Goal: Task Accomplishment & Management: Manage account settings

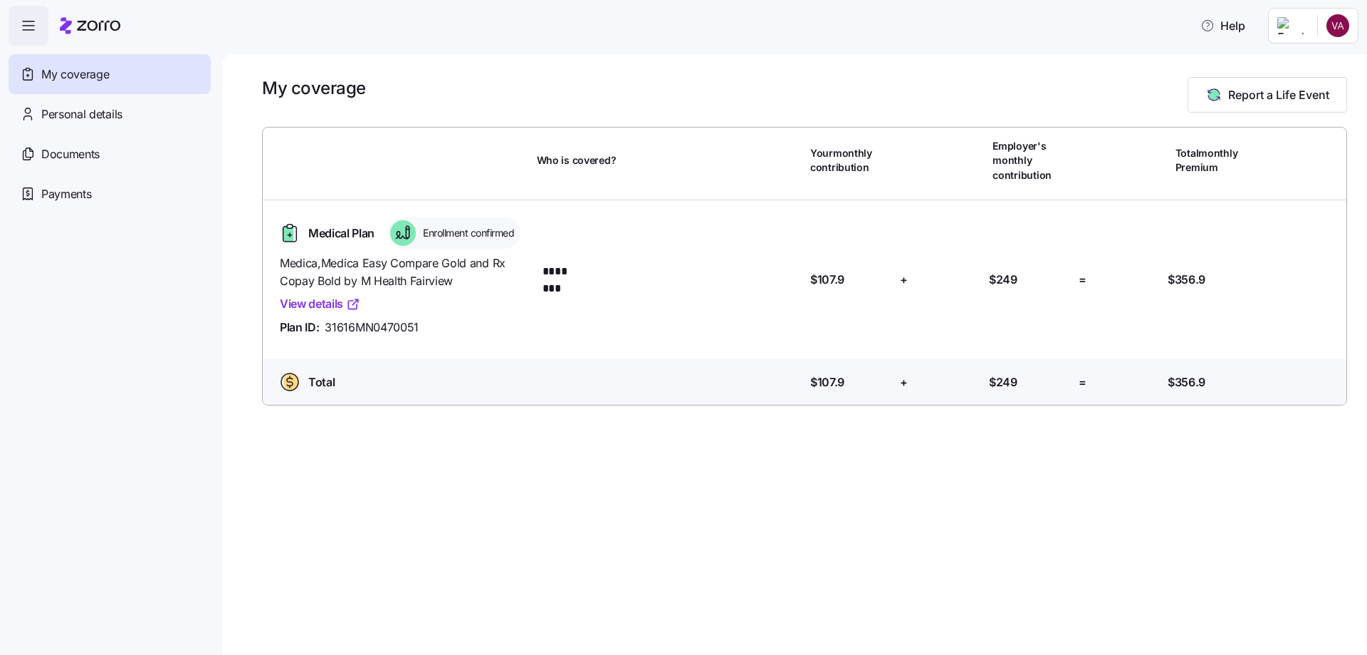
click at [301, 301] on link "View details" at bounding box center [320, 304] width 80 height 18
click at [405, 228] on icon at bounding box center [403, 233] width 26 height 26
drag, startPoint x: 418, startPoint y: 229, endPoint x: 507, endPoint y: 235, distance: 89.2
click at [507, 235] on div "Enrollment confirmed" at bounding box center [453, 232] width 133 height 31
click at [509, 234] on span "Enrollment confirmed" at bounding box center [466, 233] width 95 height 14
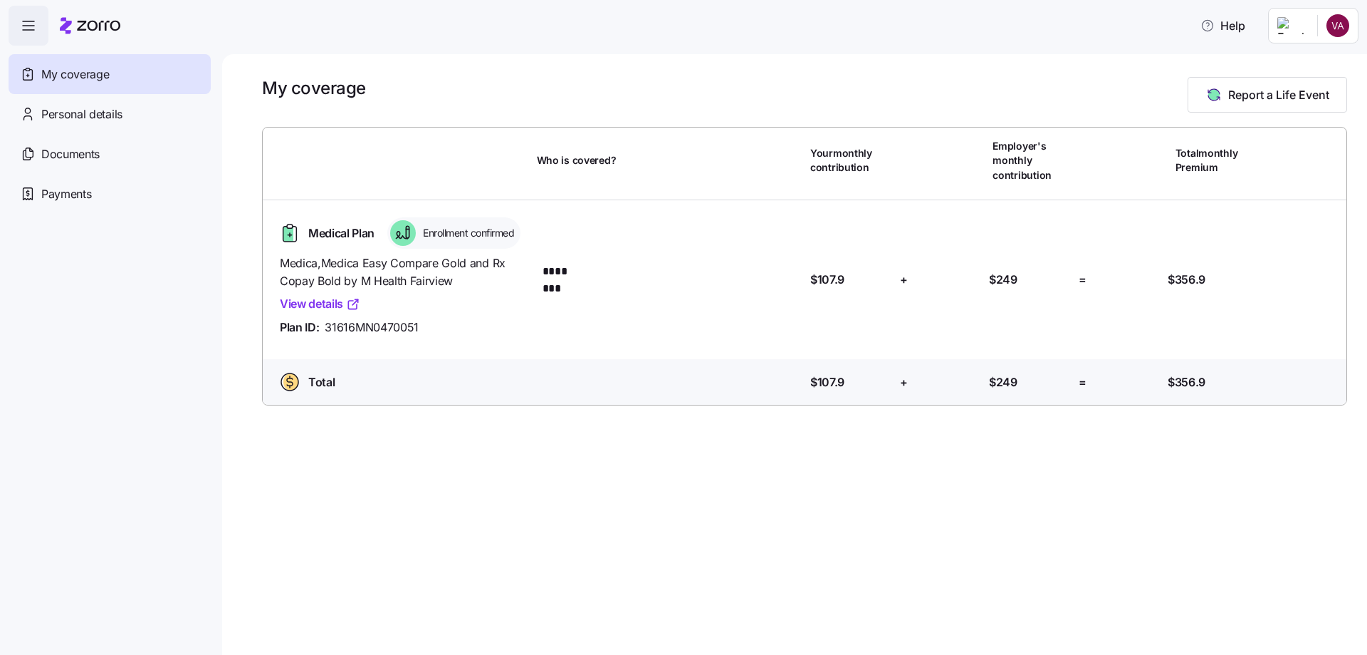
click at [514, 234] on span "Enrollment confirmed" at bounding box center [466, 233] width 95 height 14
click at [87, 115] on span "Personal details" at bounding box center [81, 114] width 81 height 18
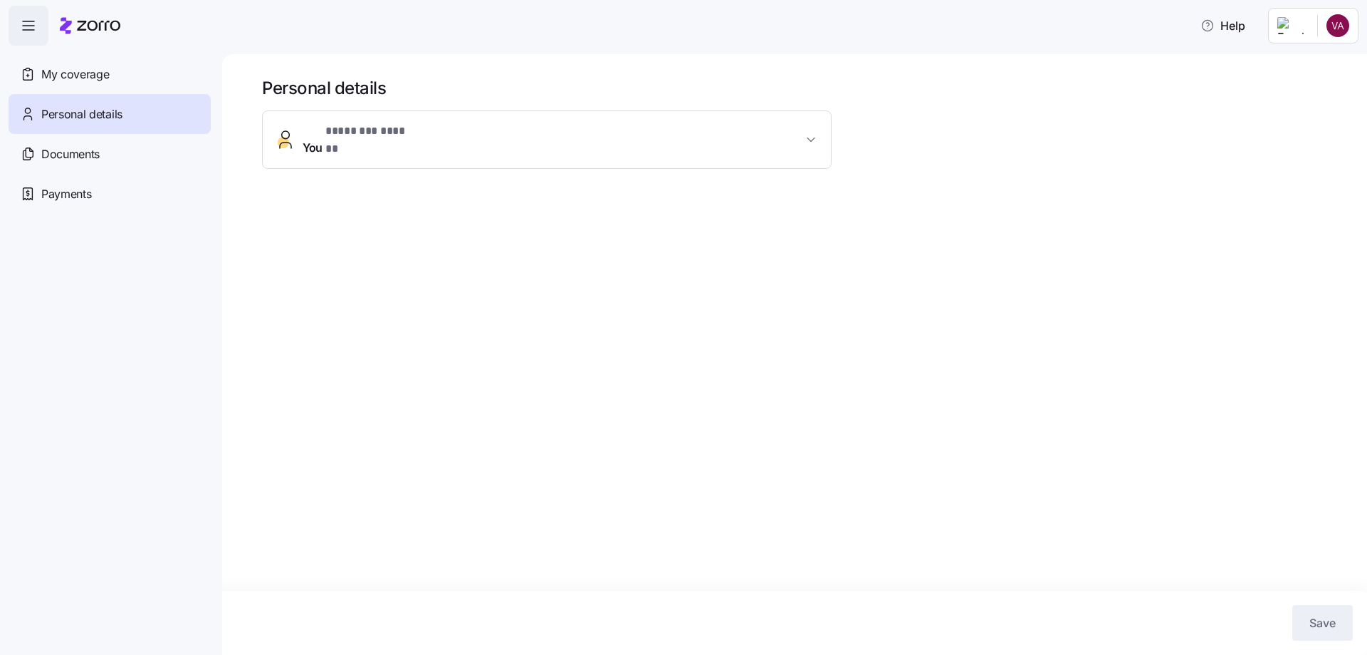
click at [449, 133] on span "You * ******** ****** *" at bounding box center [553, 139] width 500 height 34
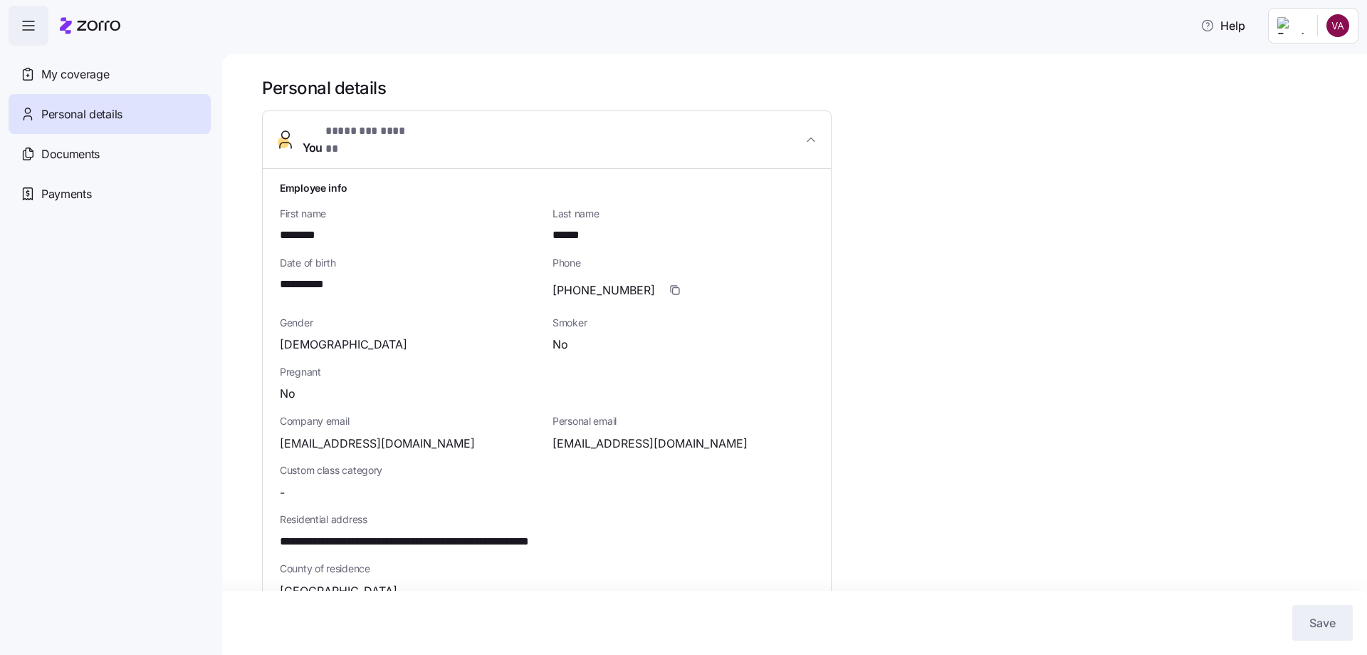
click at [449, 133] on span "You * ******** ****** *" at bounding box center [553, 139] width 500 height 34
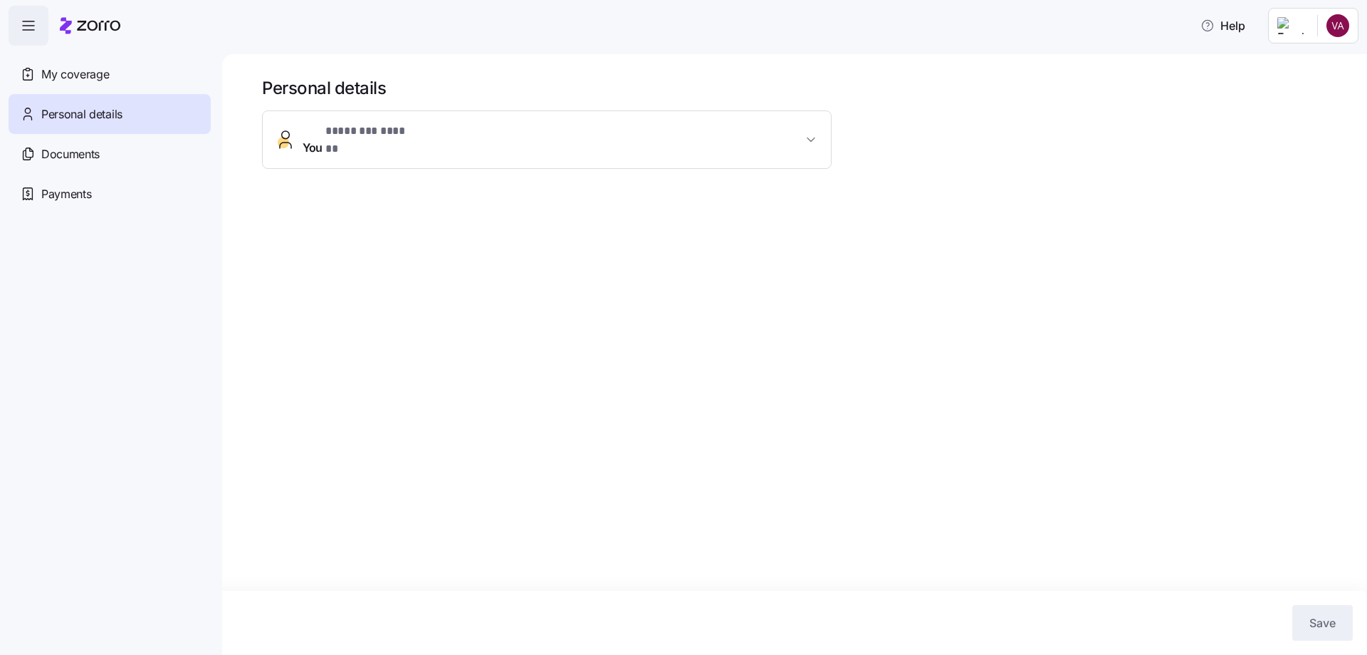
click at [449, 133] on span "You * ******** ****** *" at bounding box center [553, 139] width 500 height 34
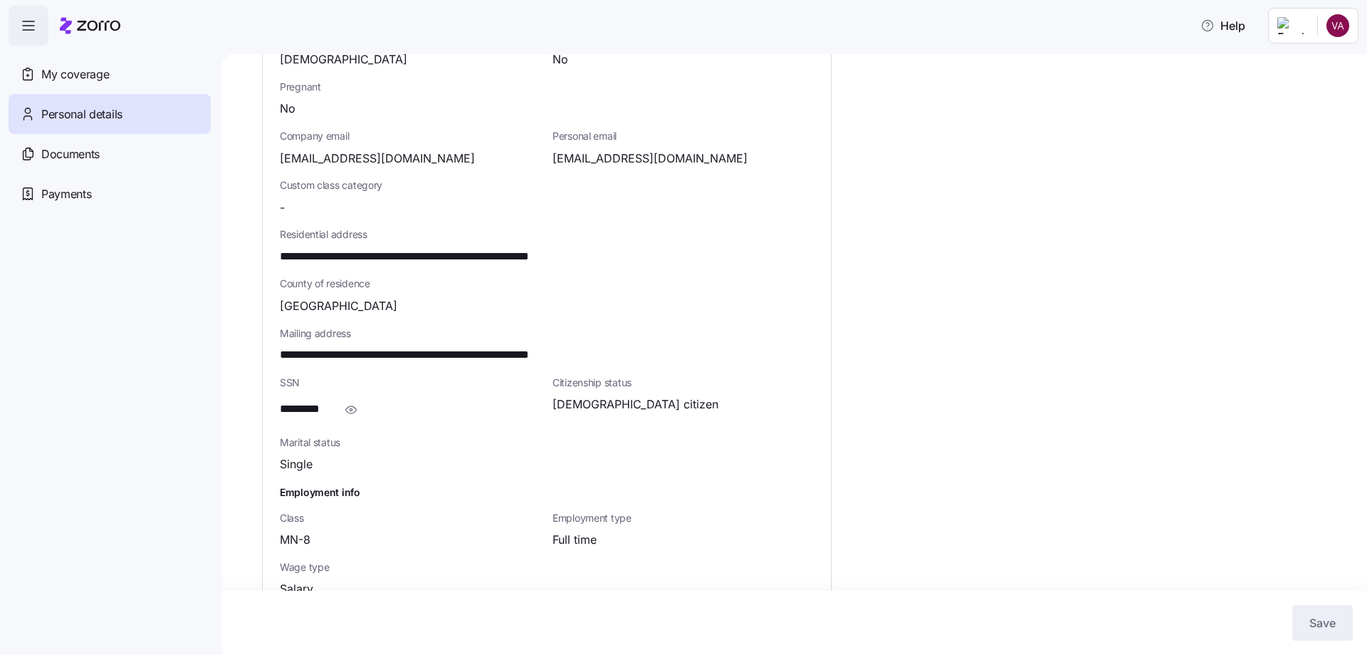
scroll to position [303, 0]
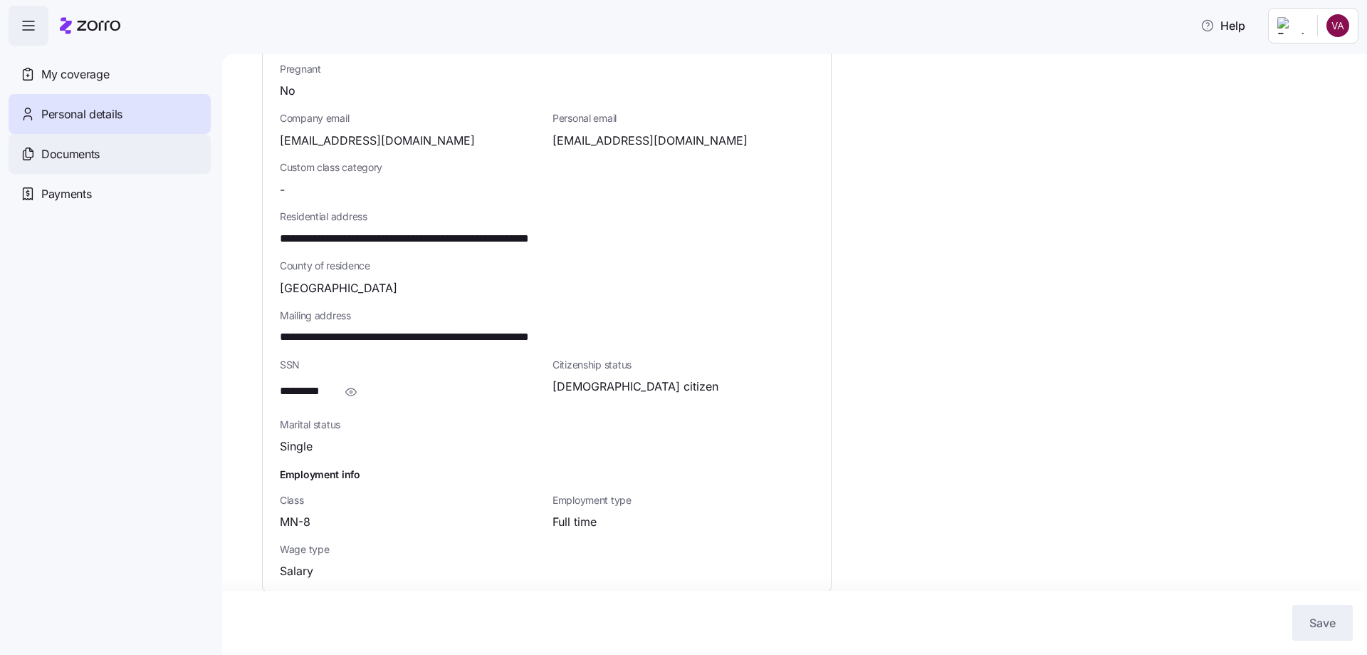
click at [31, 150] on icon at bounding box center [28, 153] width 16 height 17
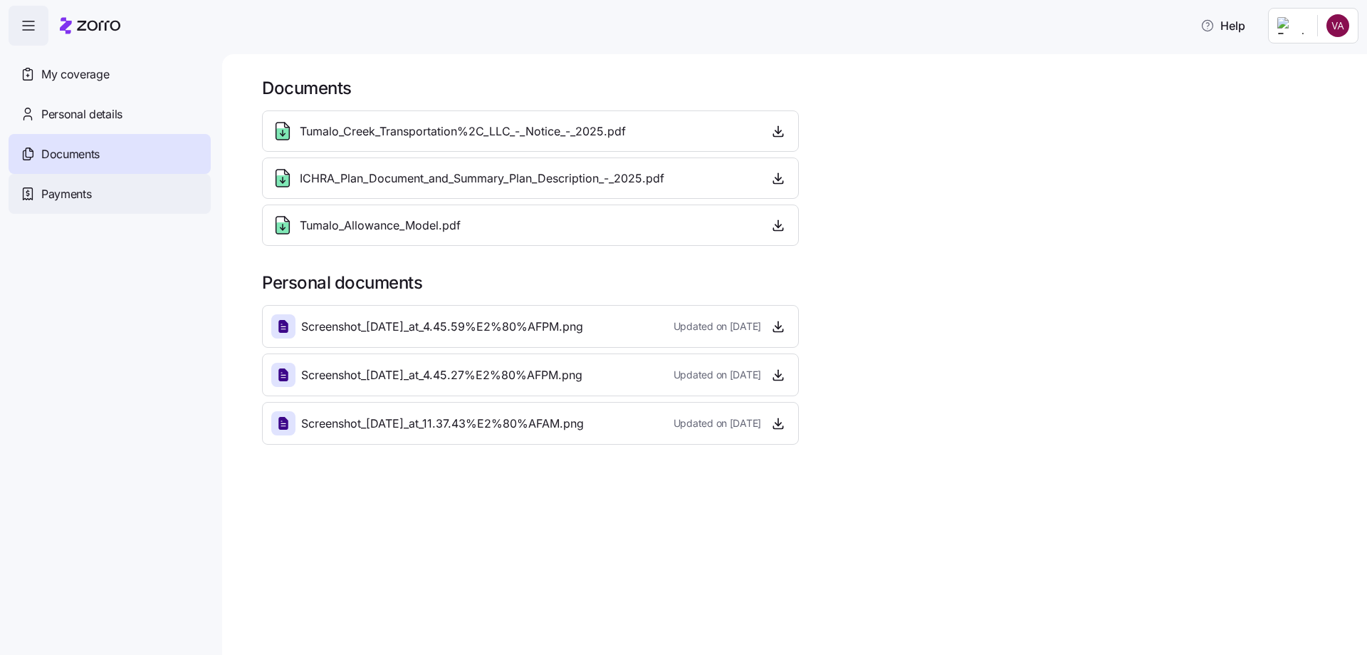
click at [87, 190] on span "Payments" at bounding box center [66, 194] width 50 height 18
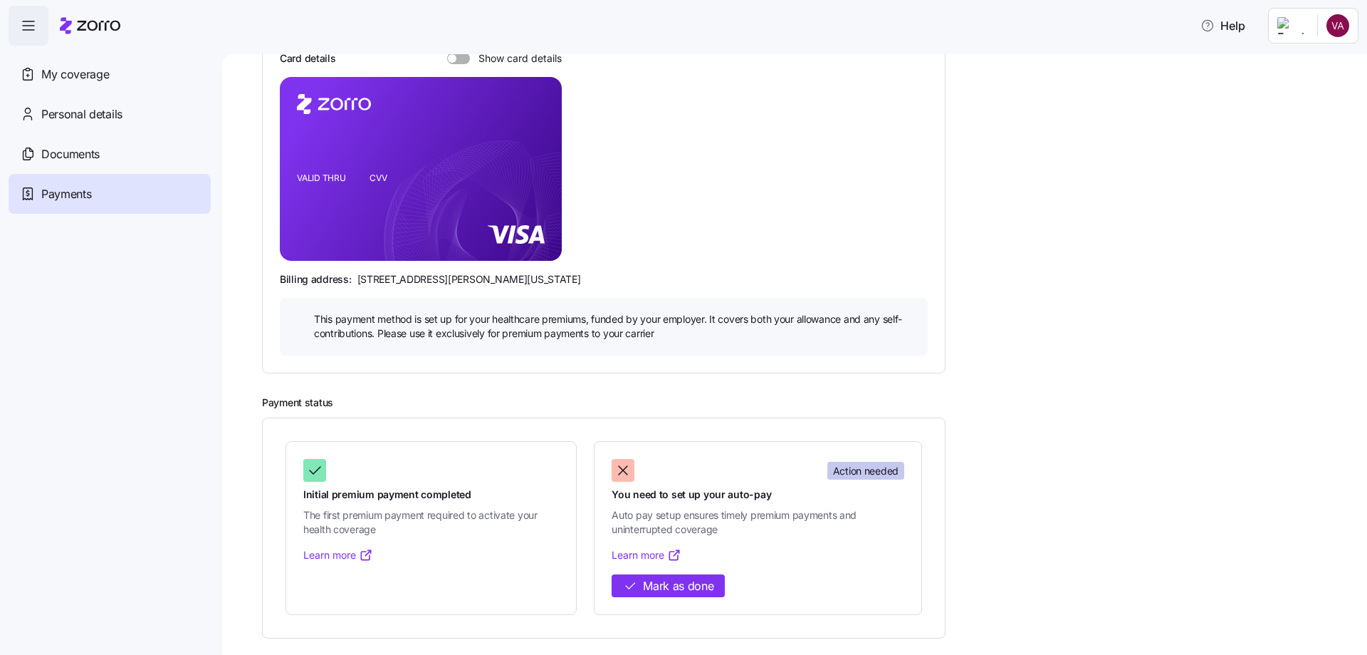
scroll to position [184, 0]
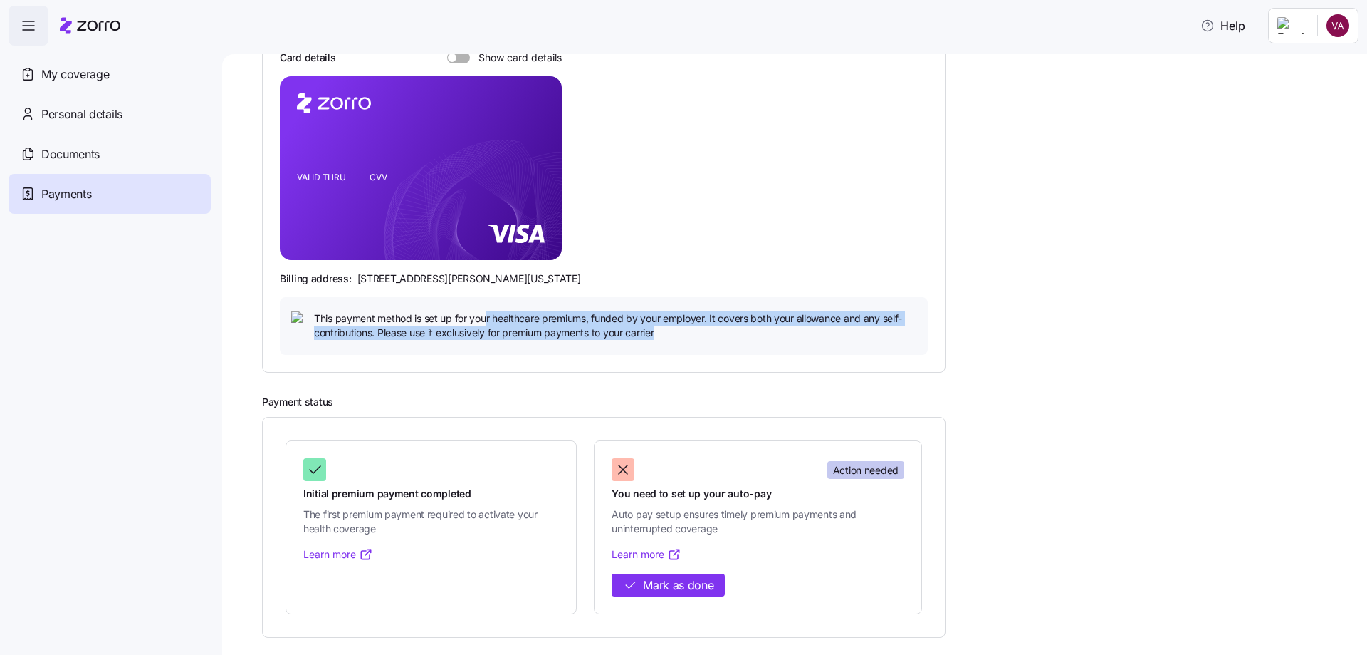
drag, startPoint x: 486, startPoint y: 324, endPoint x: 669, endPoint y: 343, distance: 184.0
click at [669, 343] on div "This payment method is set up for your healthcare premiums, funded by your empl…" at bounding box center [604, 326] width 648 height 58
click at [603, 335] on span "This payment method is set up for your healthcare premiums, funded by your empl…" at bounding box center [615, 325] width 603 height 29
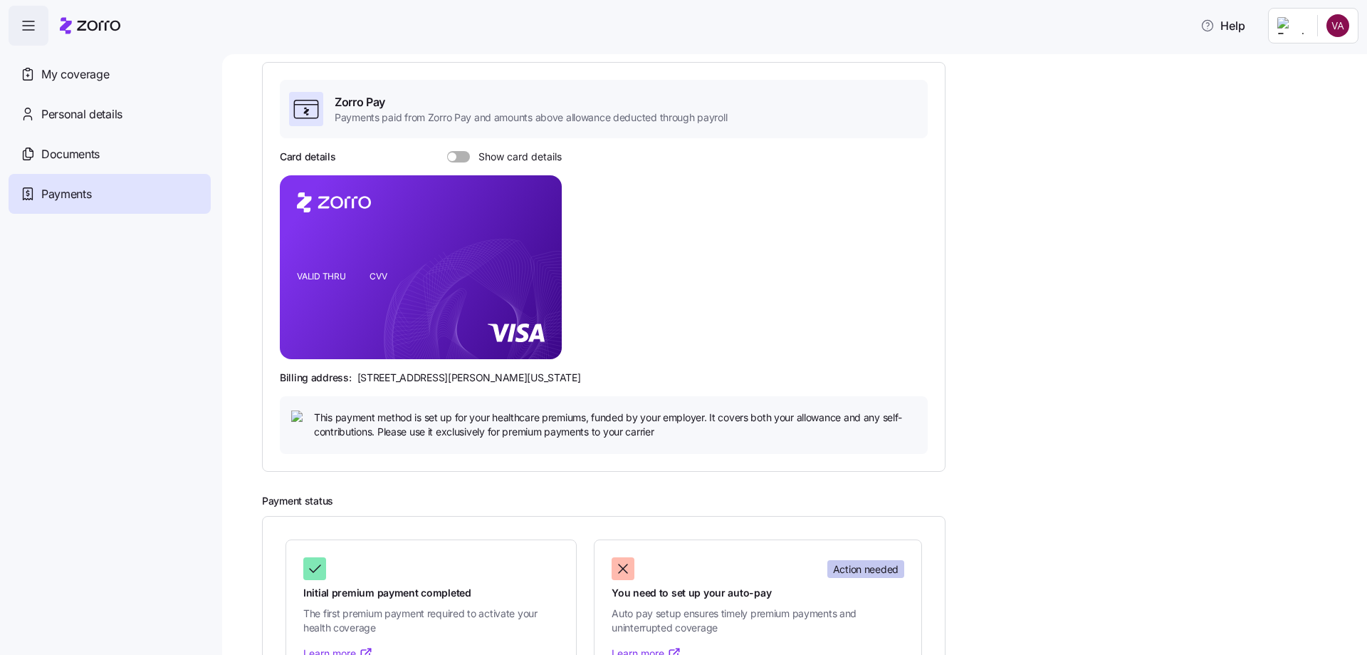
scroll to position [41, 0]
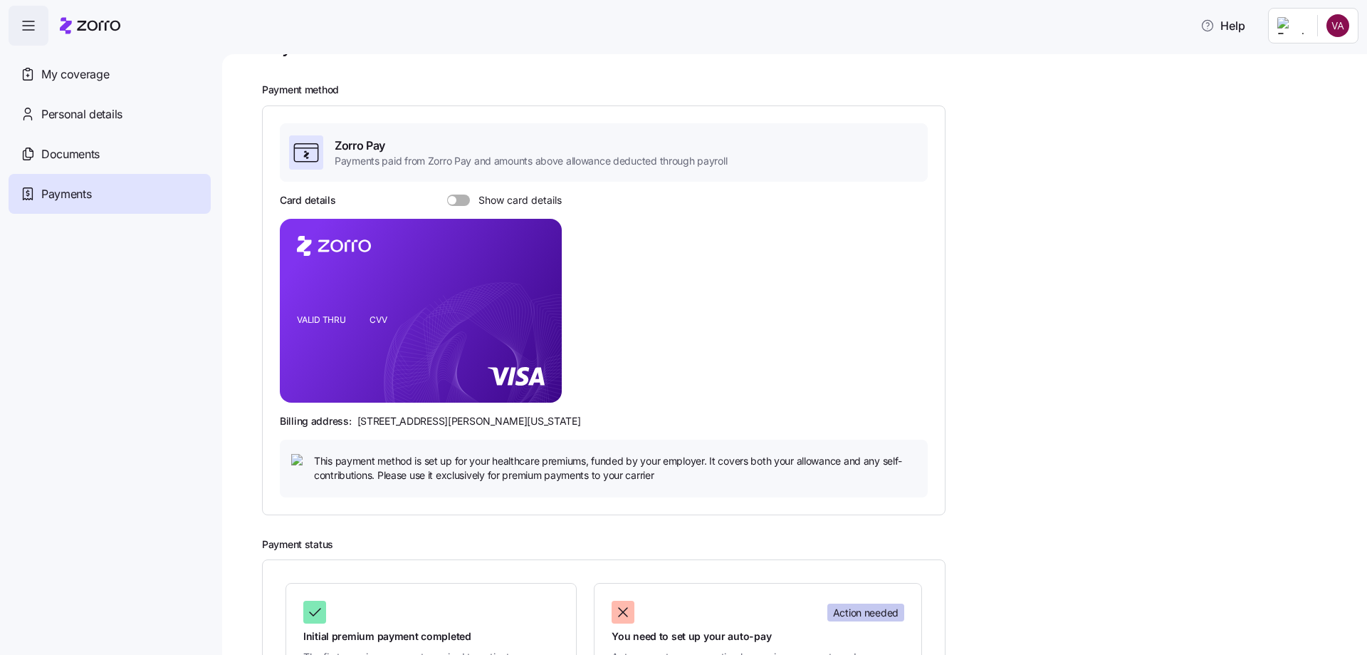
click at [454, 202] on span at bounding box center [452, 200] width 9 height 9
click at [447, 194] on input "Show card details" at bounding box center [447, 194] width 0 height 0
click at [466, 194] on div at bounding box center [458, 199] width 23 height 11
click at [447, 194] on input "Show card details" at bounding box center [447, 194] width 0 height 0
click at [457, 201] on span at bounding box center [464, 199] width 14 height 11
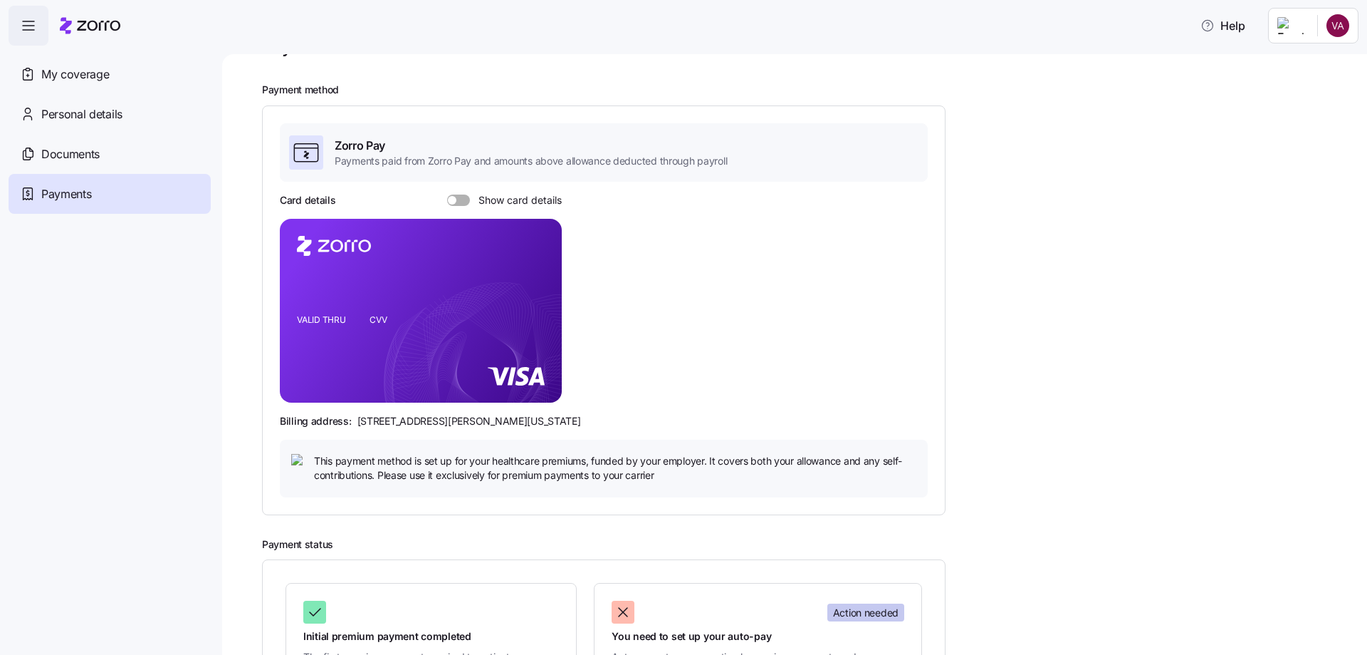
click at [447, 194] on input "Show card details" at bounding box center [447, 194] width 0 height 0
click at [457, 201] on span at bounding box center [454, 199] width 14 height 11
click at [447, 194] on input "Show card details" at bounding box center [447, 194] width 0 height 0
click at [39, 63] on div "My coverage" at bounding box center [110, 74] width 202 height 40
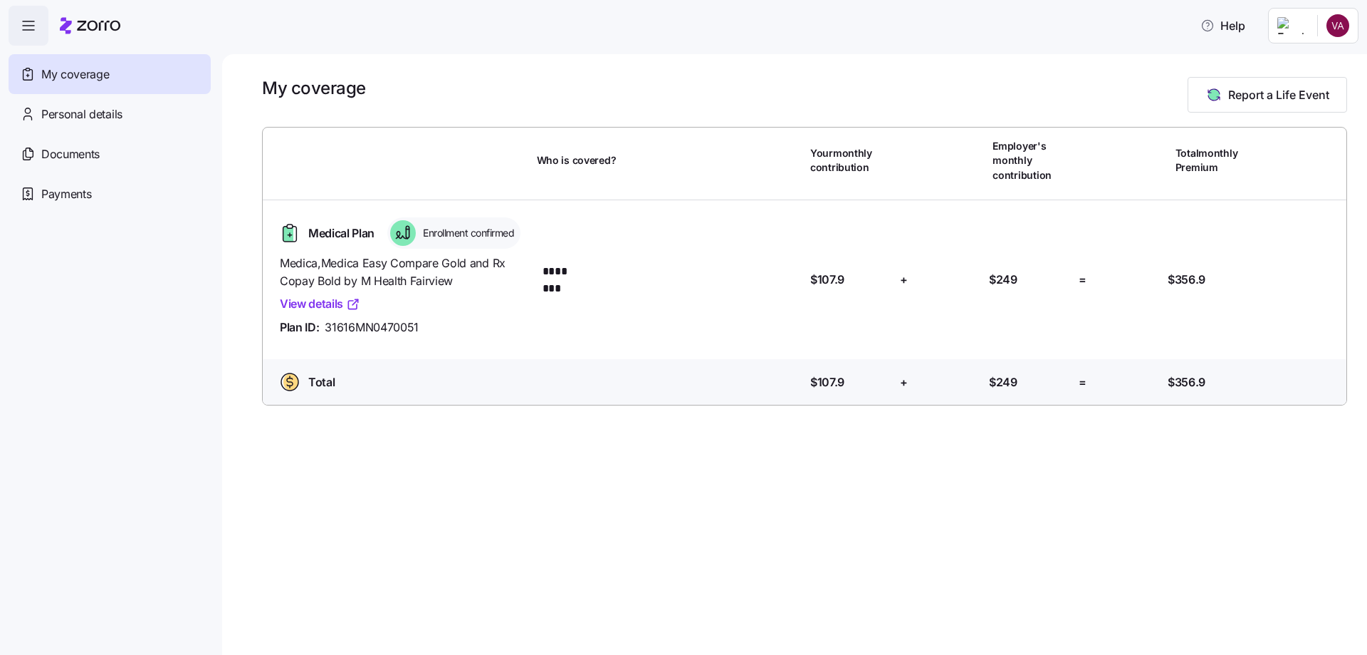
click at [40, 109] on div "Personal details" at bounding box center [110, 114] width 202 height 40
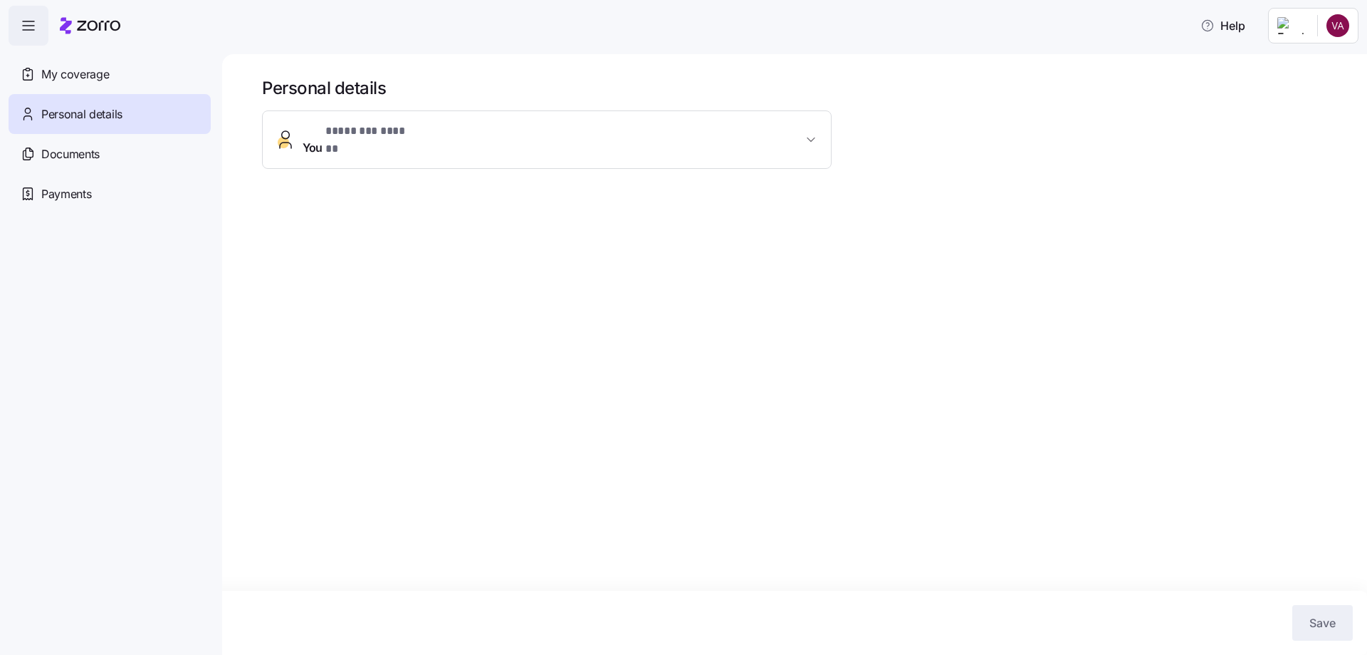
click at [458, 147] on button "You * ******** ****** *" at bounding box center [547, 139] width 568 height 57
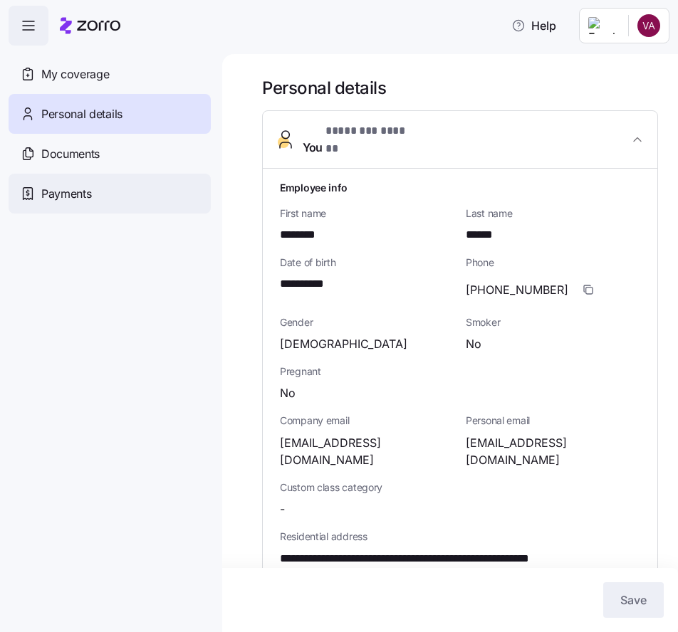
click at [75, 196] on span "Payments" at bounding box center [66, 194] width 50 height 18
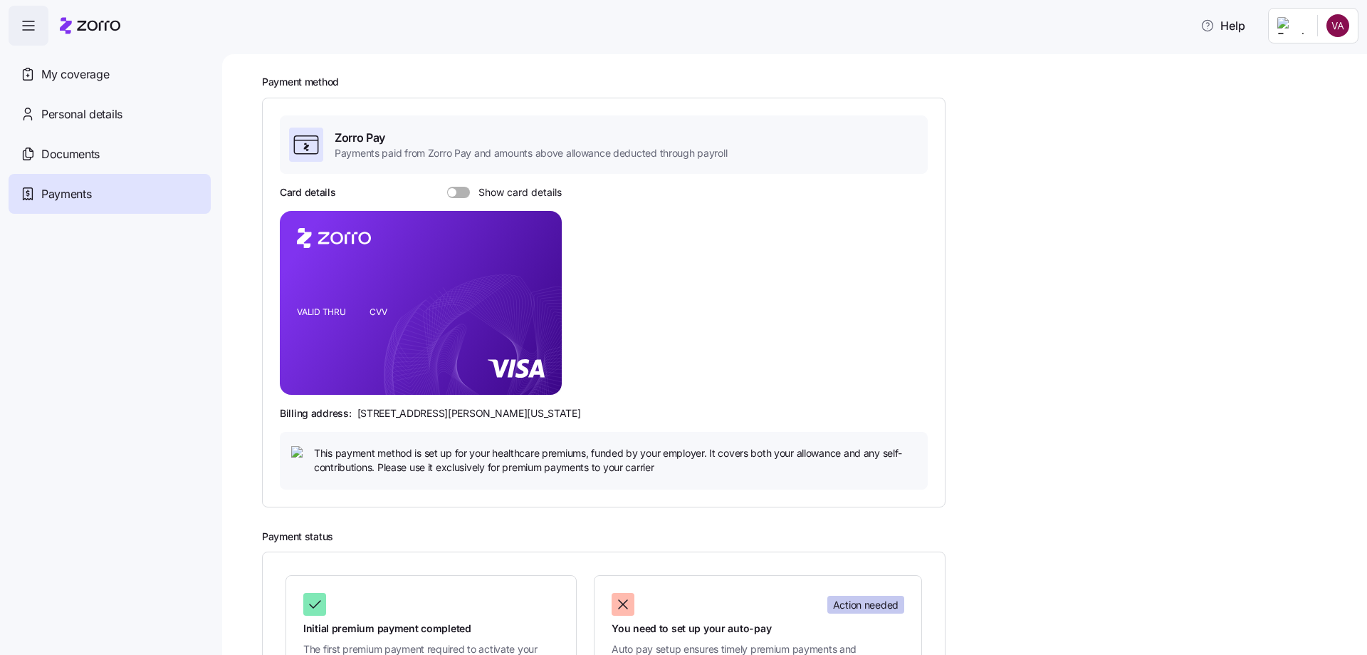
scroll to position [71, 0]
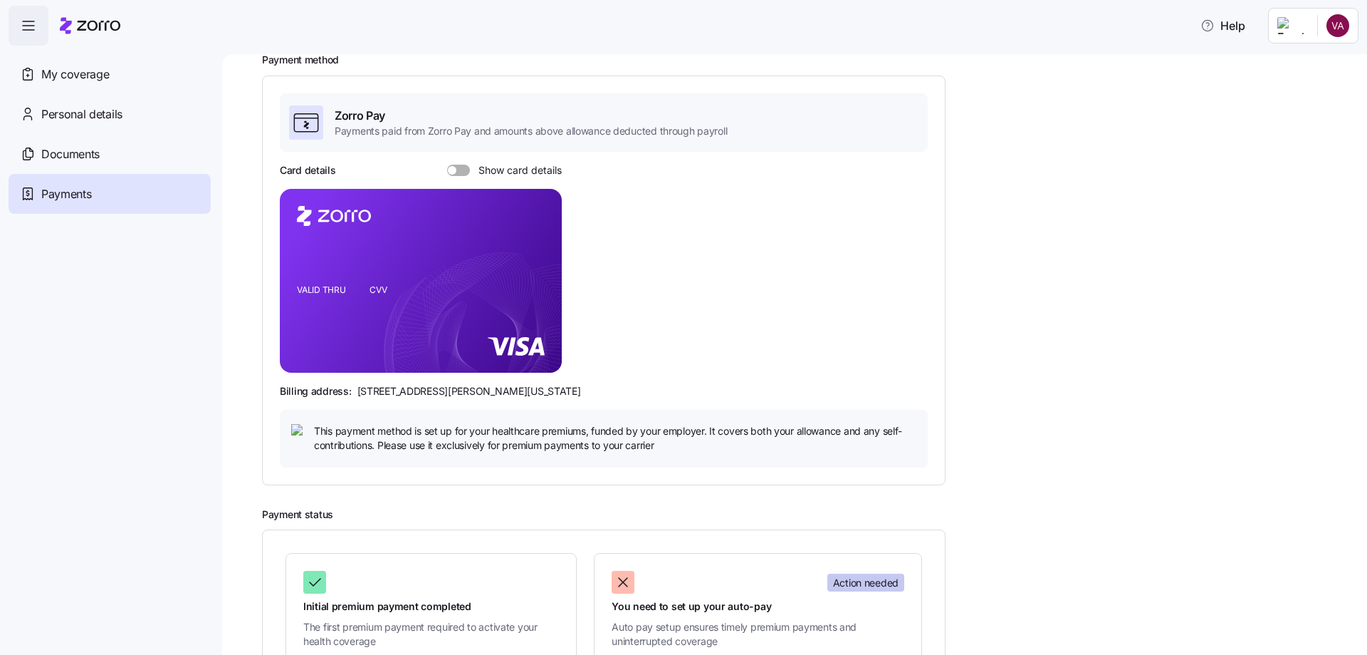
click at [450, 166] on span at bounding box center [452, 170] width 9 height 9
click at [447, 165] on input "Show card details" at bounding box center [447, 165] width 0 height 0
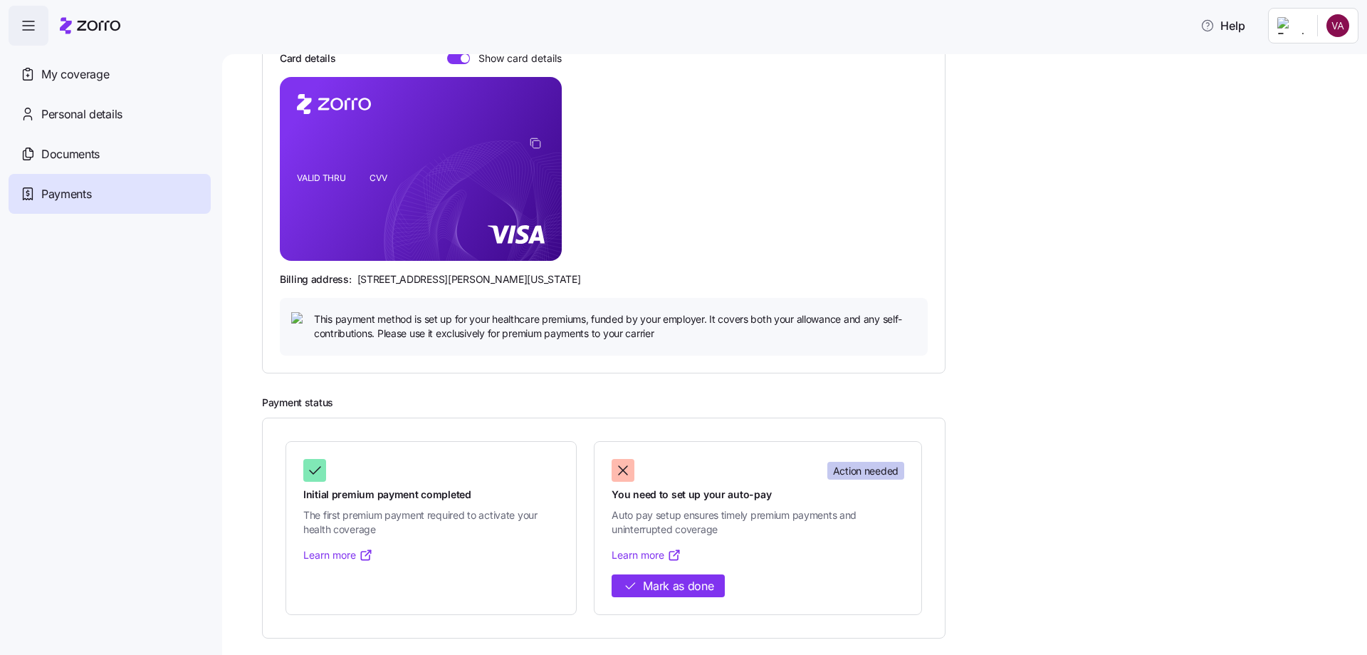
scroll to position [184, 0]
click at [675, 578] on span "Mark as done" at bounding box center [678, 585] width 71 height 18
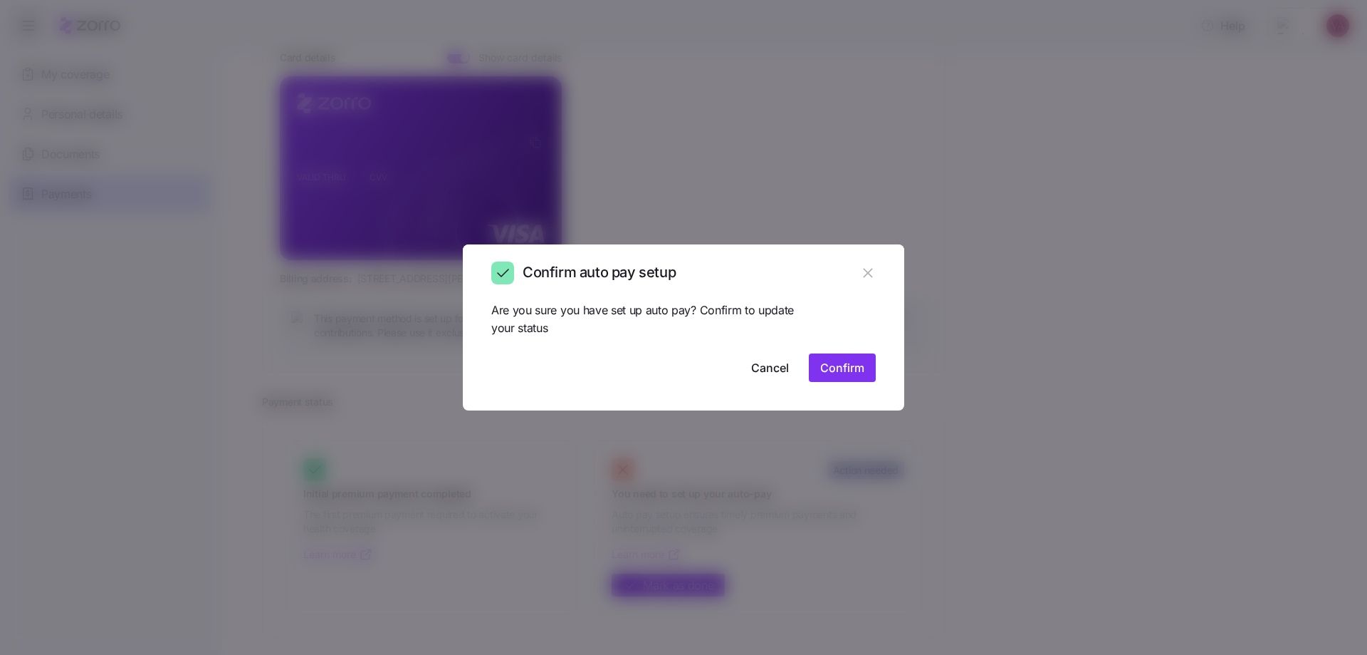
click at [854, 369] on span "Confirm" at bounding box center [842, 367] width 44 height 17
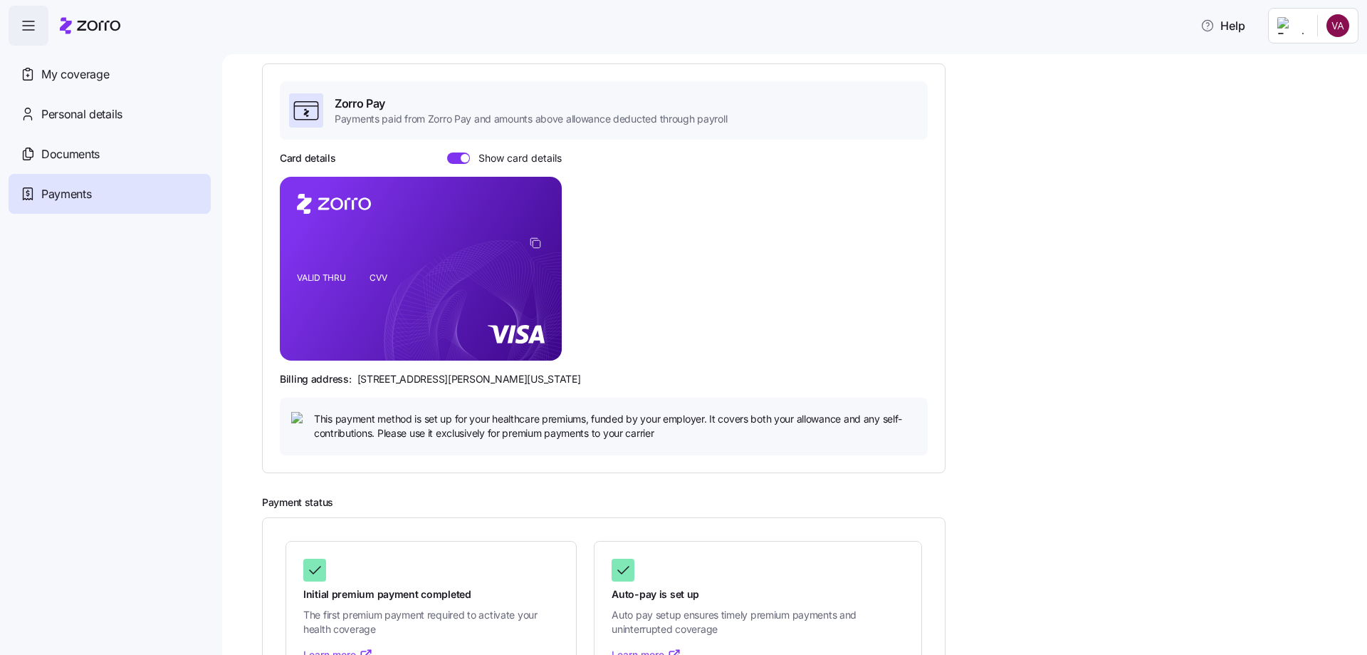
scroll to position [0, 0]
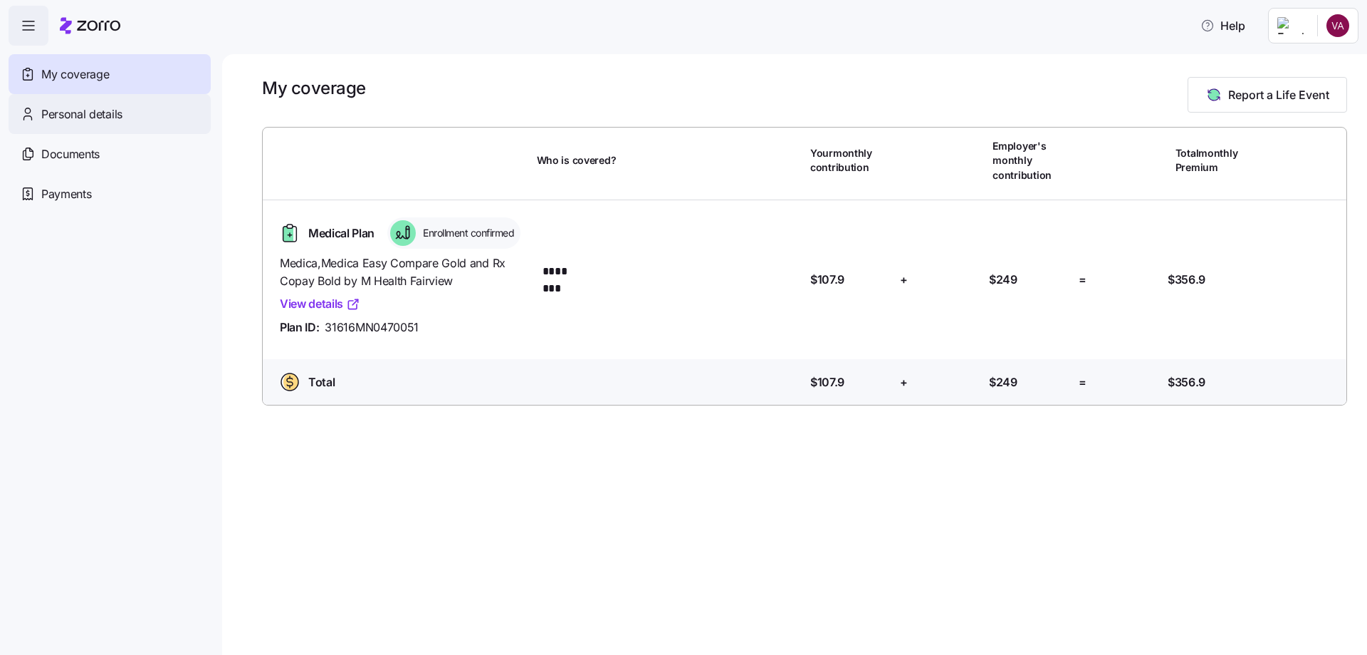
click at [64, 109] on span "Personal details" at bounding box center [81, 114] width 81 height 18
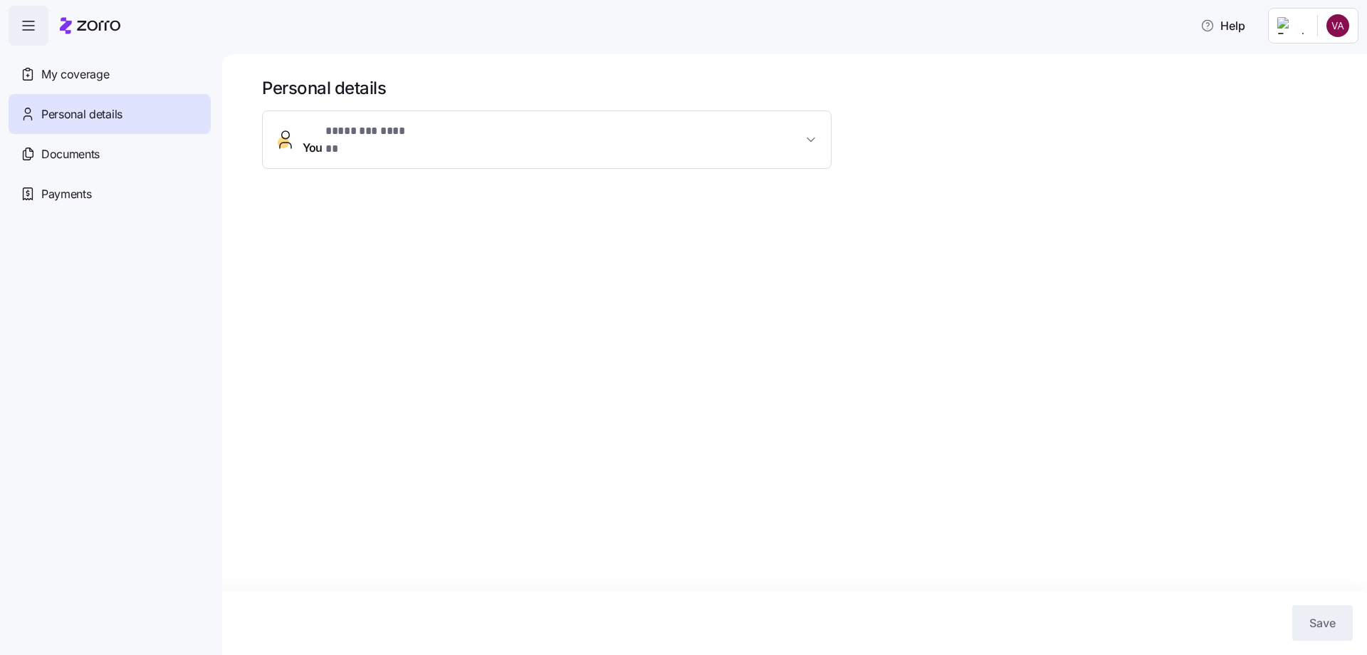
click at [439, 136] on span "You * ******** ****** *" at bounding box center [553, 139] width 500 height 34
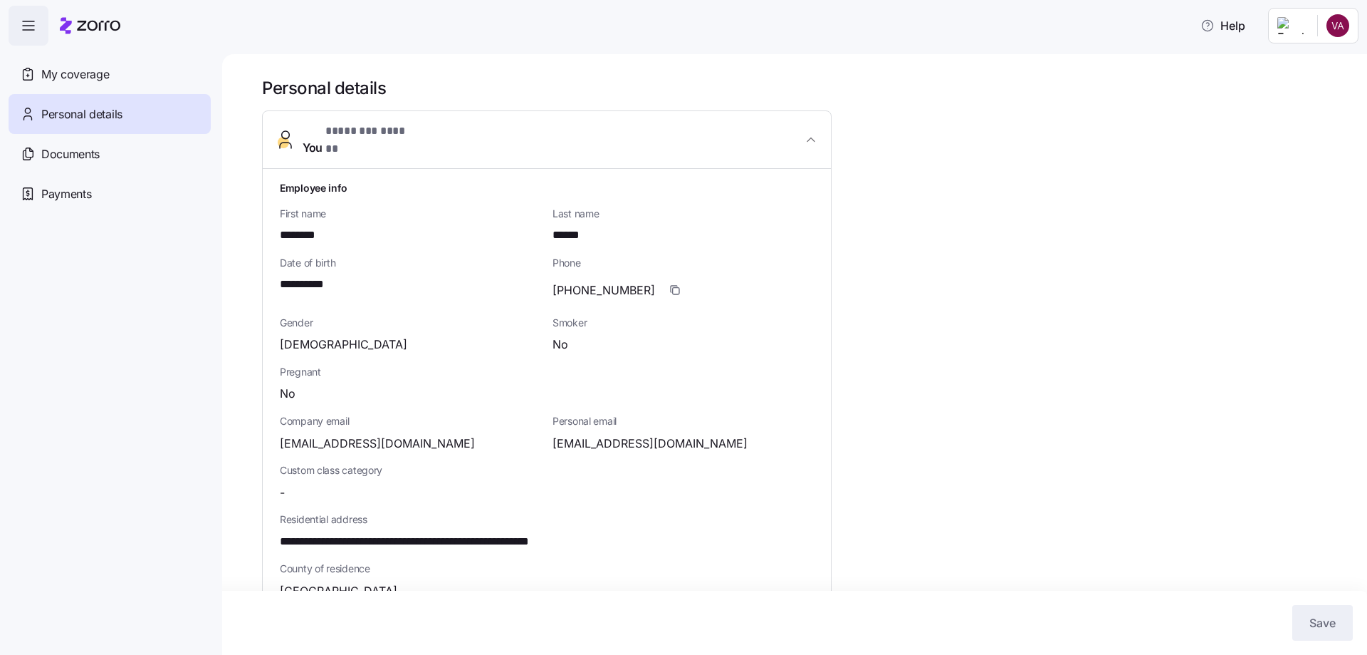
click at [442, 131] on span "You * ******** ****** *" at bounding box center [553, 139] width 500 height 34
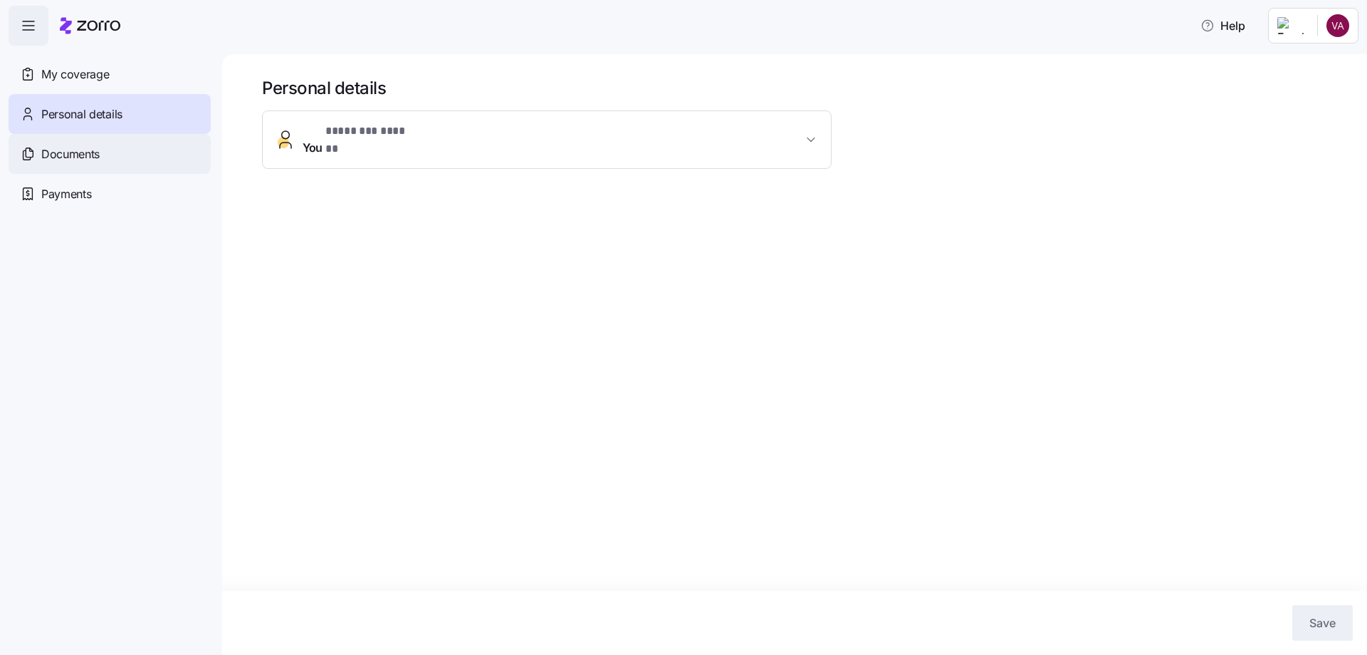
click at [56, 158] on span "Documents" at bounding box center [70, 154] width 58 height 18
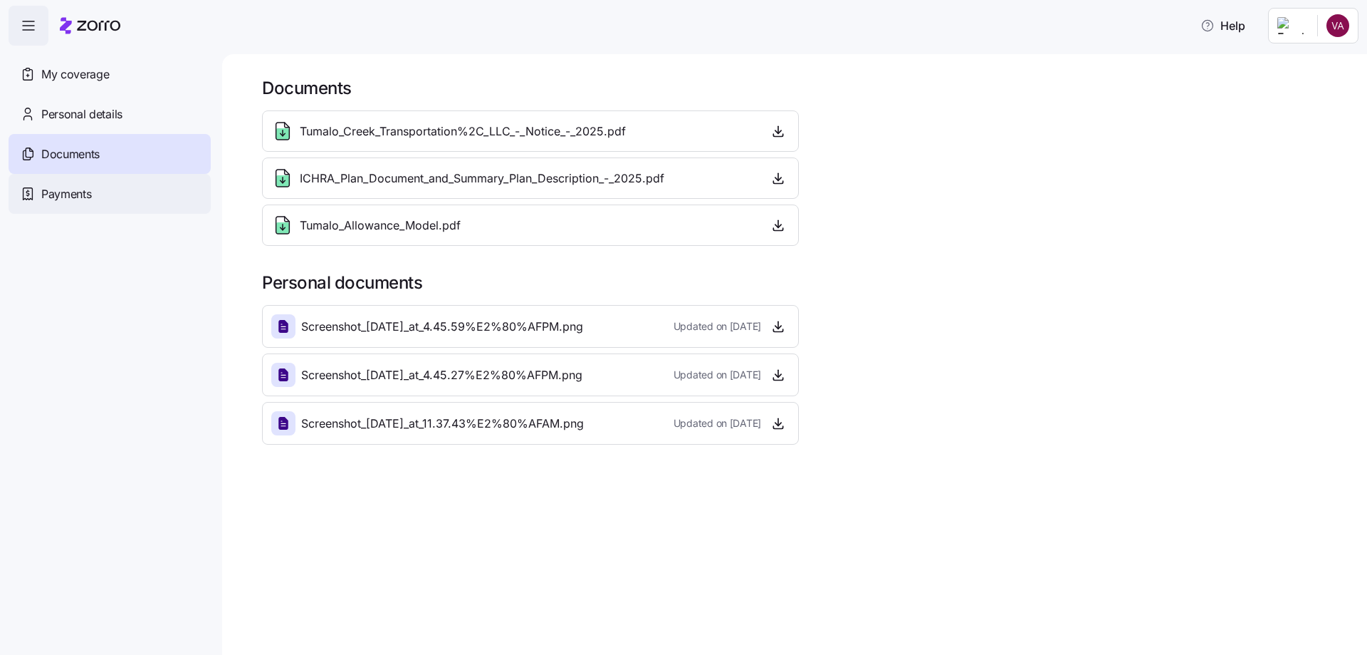
click at [93, 188] on div "Payments" at bounding box center [110, 194] width 202 height 40
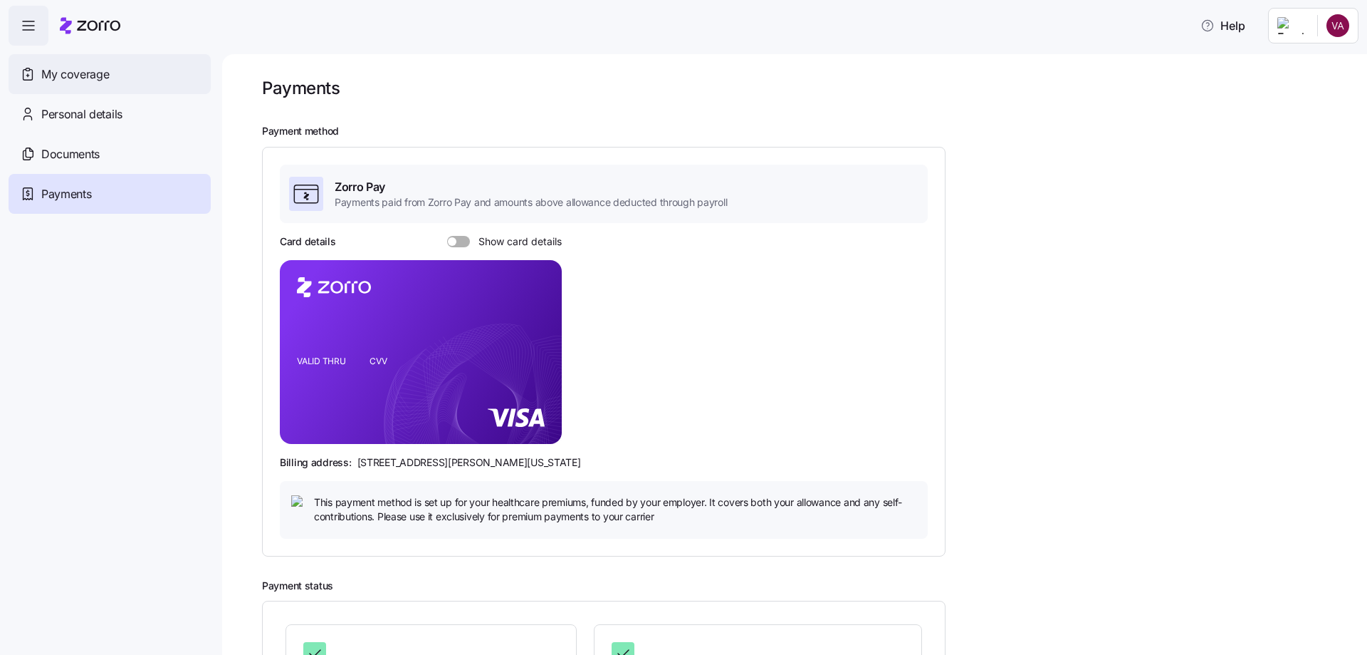
click at [110, 75] on div "My coverage" at bounding box center [110, 74] width 202 height 40
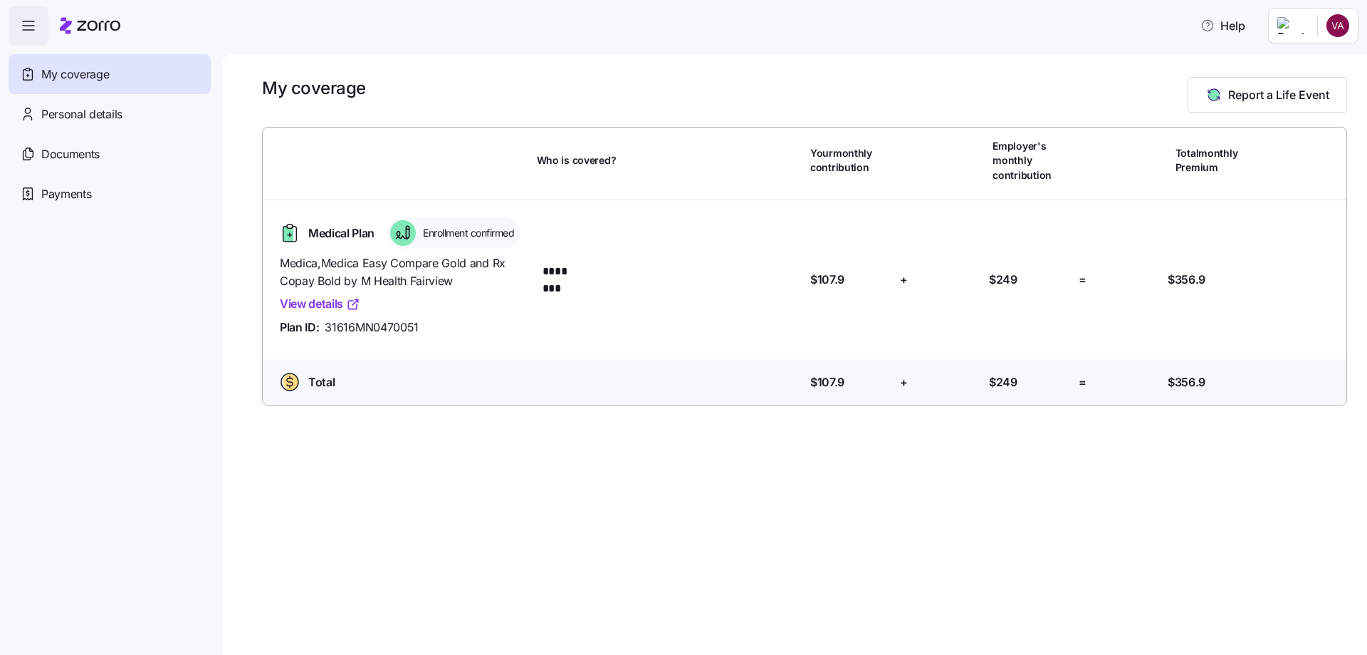
click at [320, 297] on link "View details" at bounding box center [320, 304] width 80 height 18
click at [33, 23] on icon "button" at bounding box center [28, 25] width 17 height 17
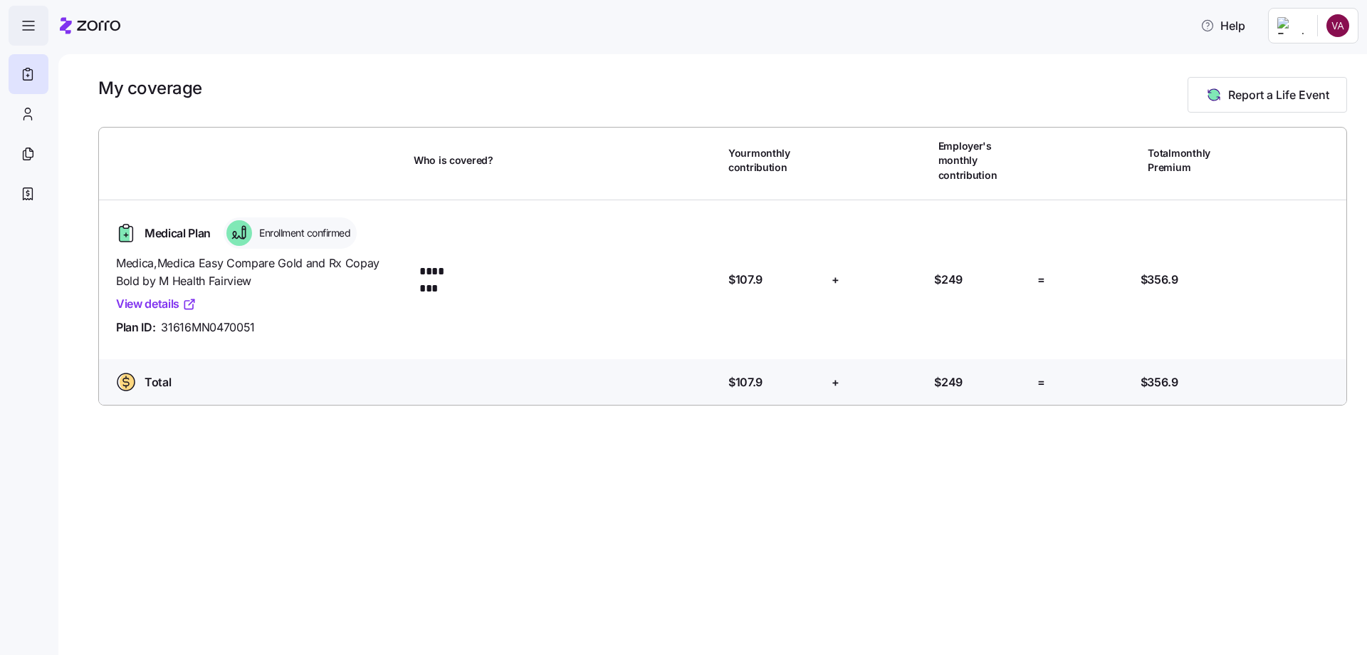
click at [33, 22] on icon "button" at bounding box center [28, 25] width 17 height 17
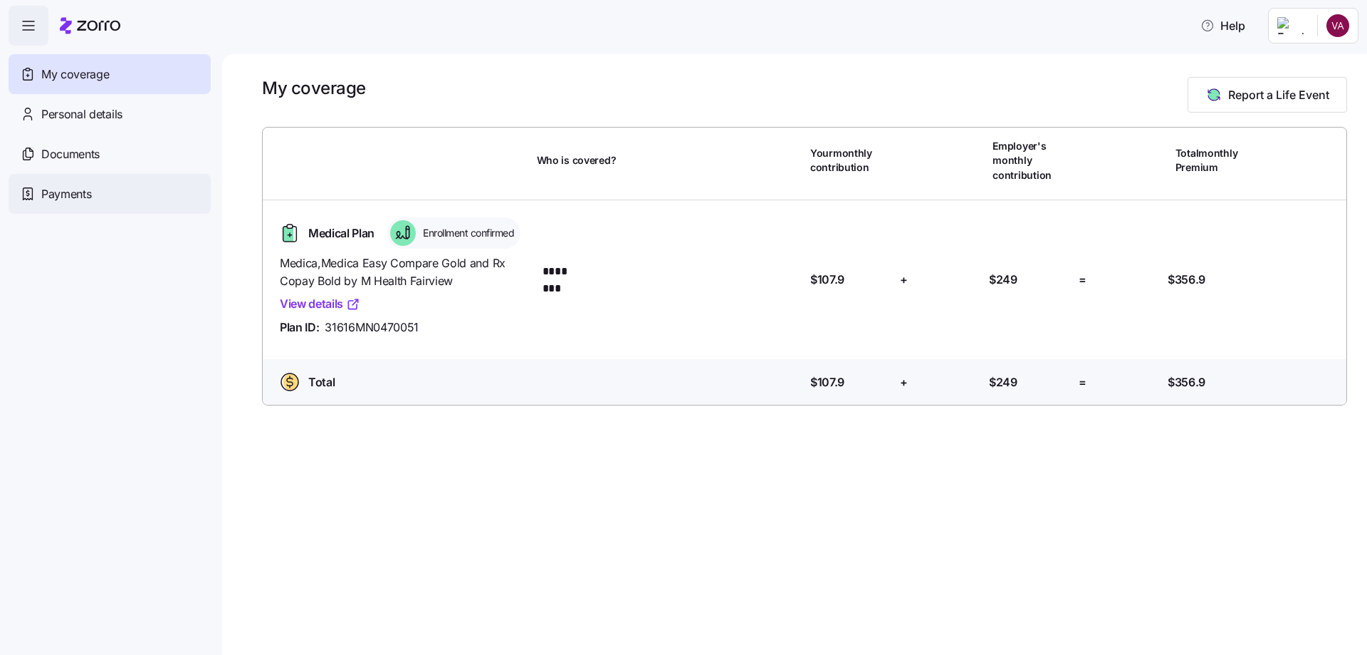
click at [61, 197] on span "Payments" at bounding box center [66, 194] width 50 height 18
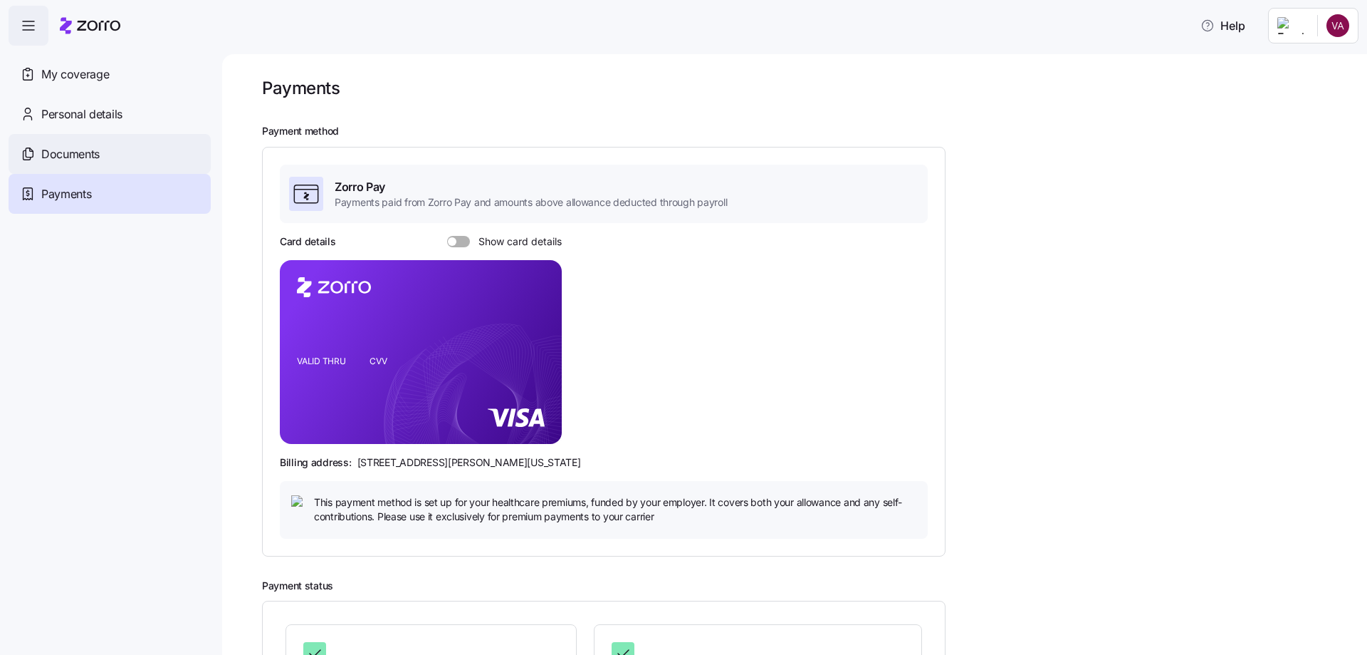
click at [89, 150] on span "Documents" at bounding box center [70, 154] width 58 height 18
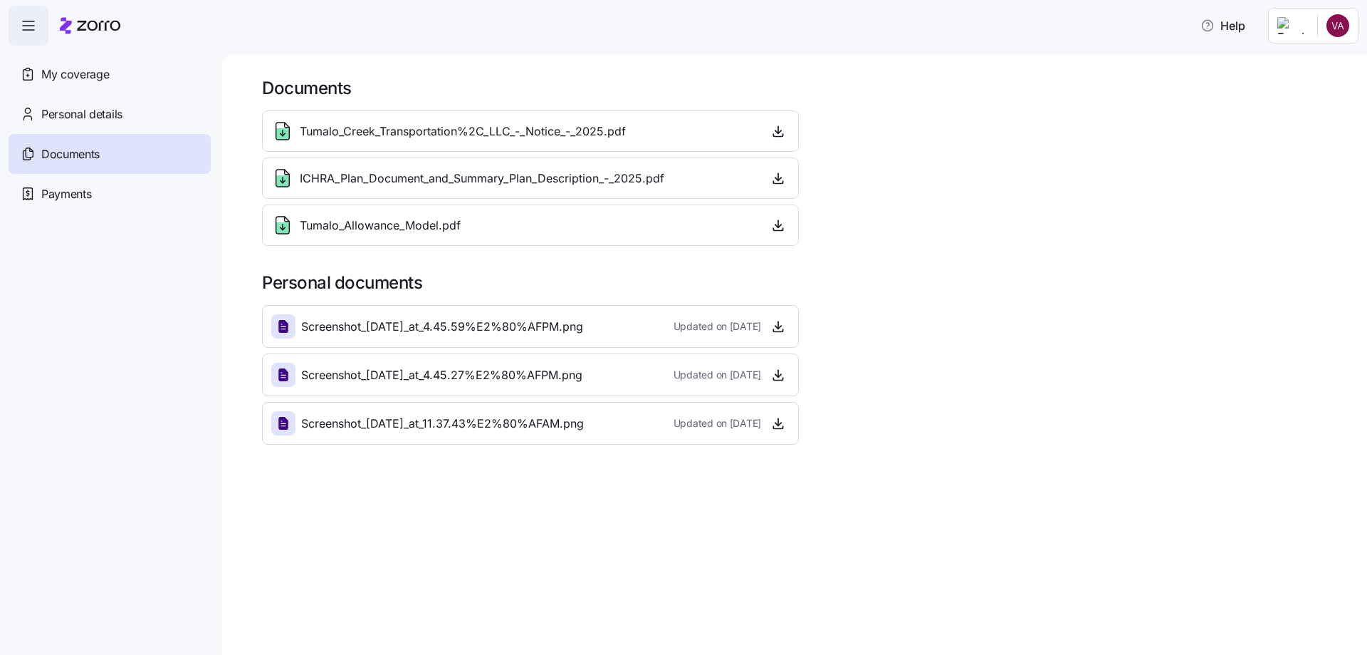
click at [95, 85] on div "My coverage" at bounding box center [110, 74] width 202 height 40
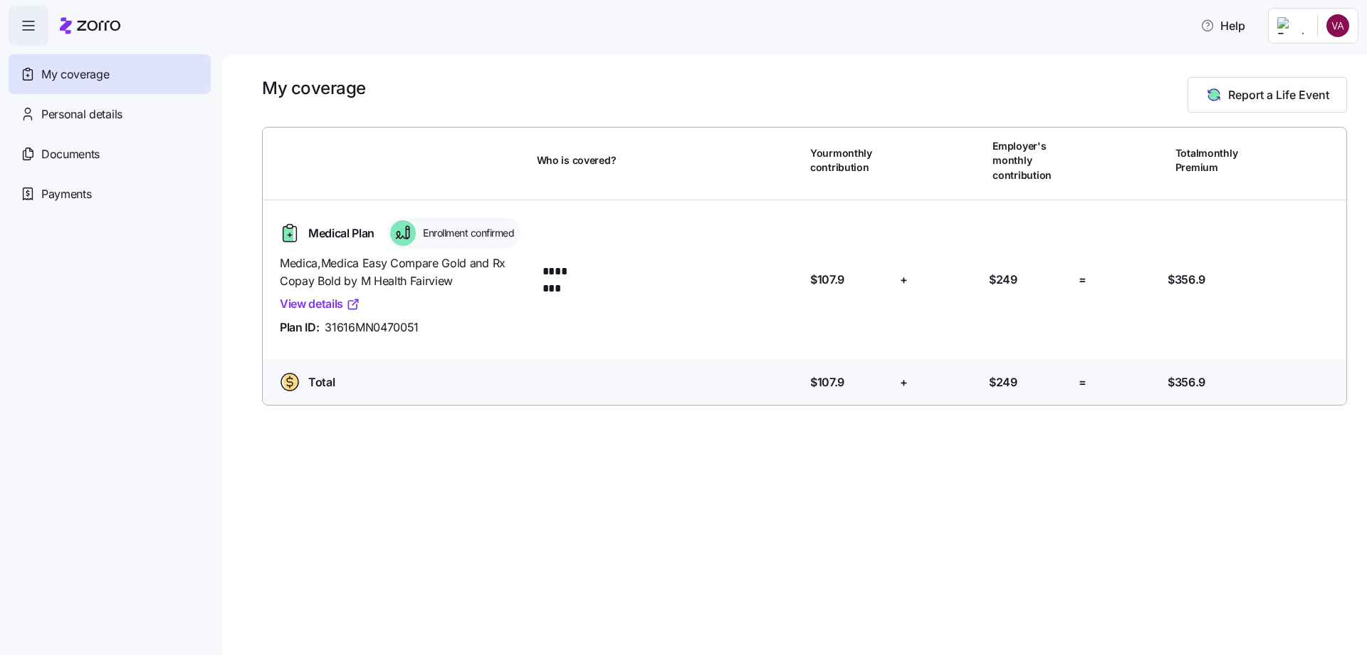
click at [1348, 21] on html "Help My coverage Personal details Documents Partners hub Payments My coverage R…" at bounding box center [683, 323] width 1367 height 646
click at [1325, 90] on div "Log out" at bounding box center [1301, 87] width 56 height 16
